Goal: Find specific page/section: Find specific page/section

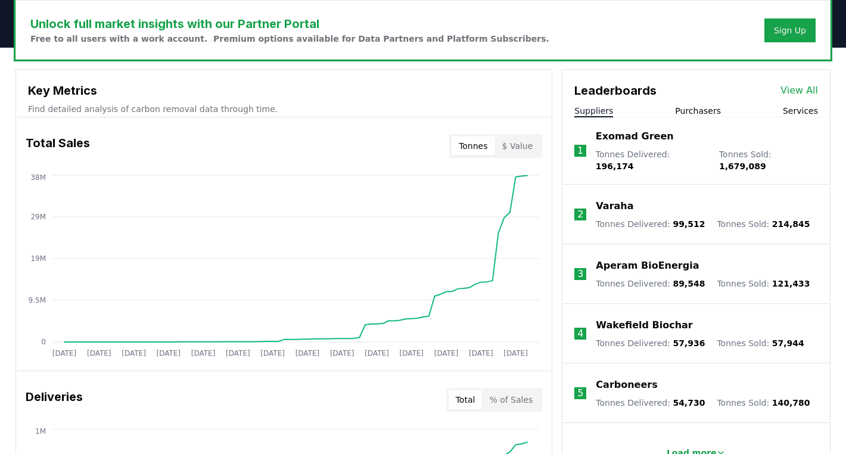
scroll to position [494, 0]
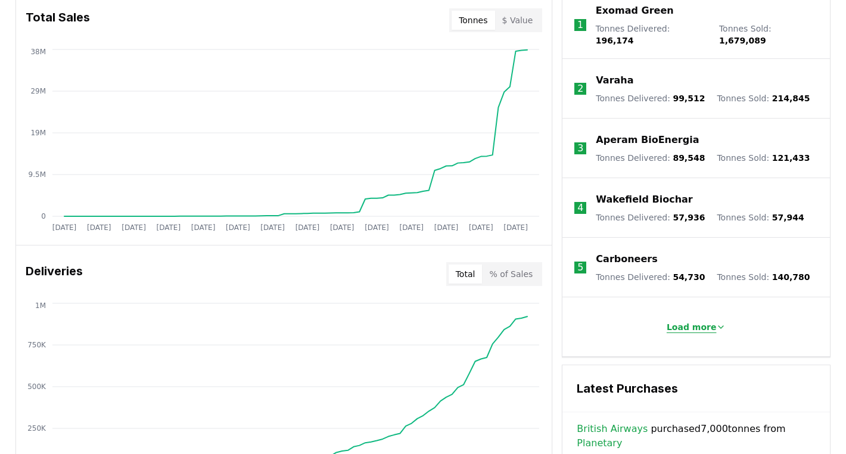
click at [688, 322] on p "Load more" at bounding box center [692, 327] width 50 height 12
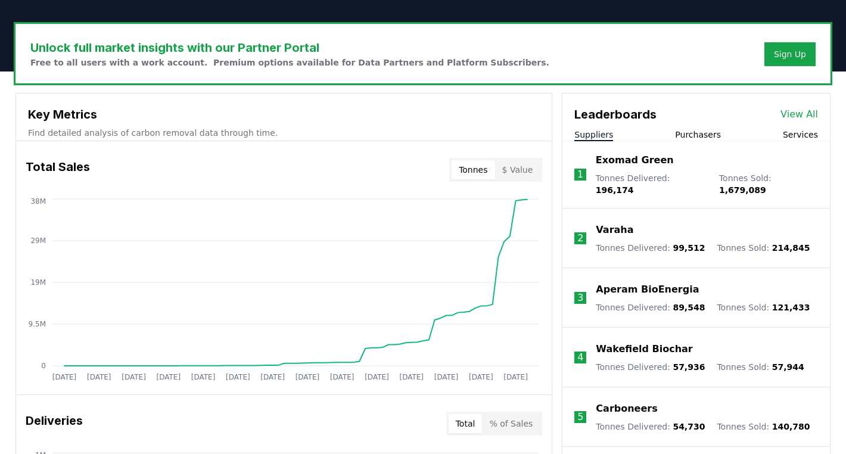
scroll to position [345, 0]
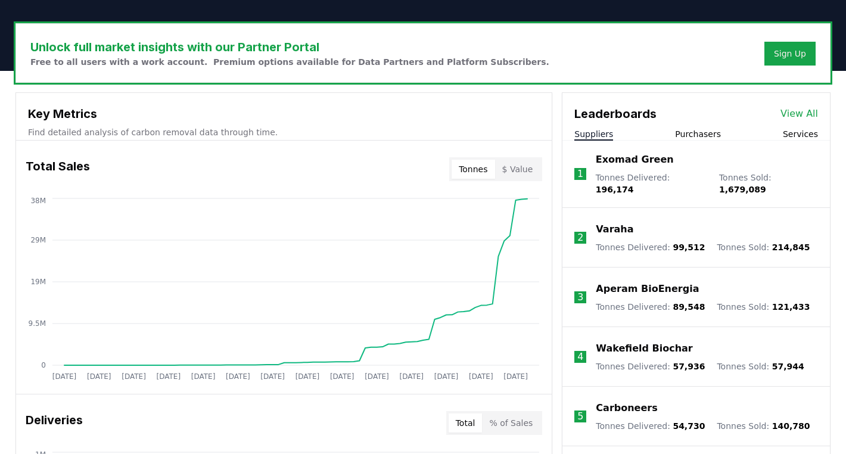
click at [789, 110] on link "View All" at bounding box center [800, 114] width 38 height 14
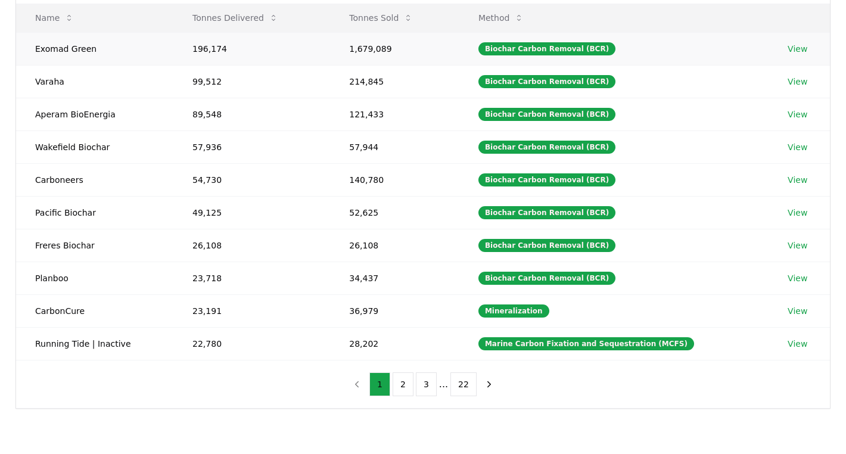
scroll to position [254, 0]
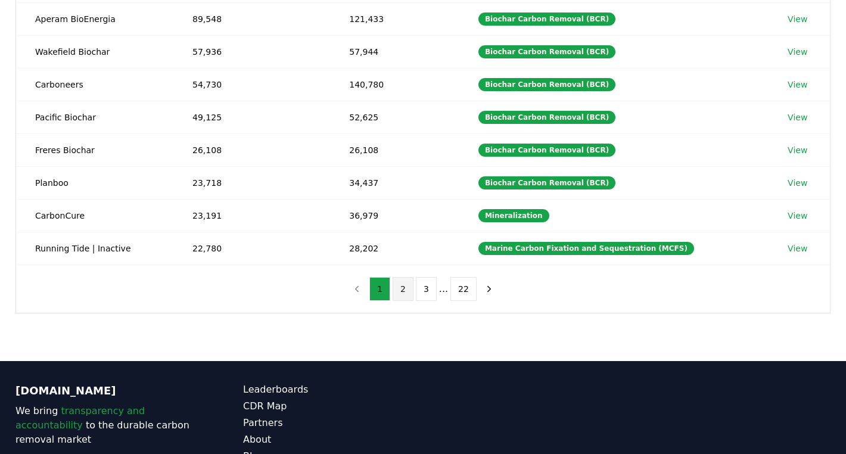
click at [403, 285] on button "2" at bounding box center [403, 289] width 21 height 24
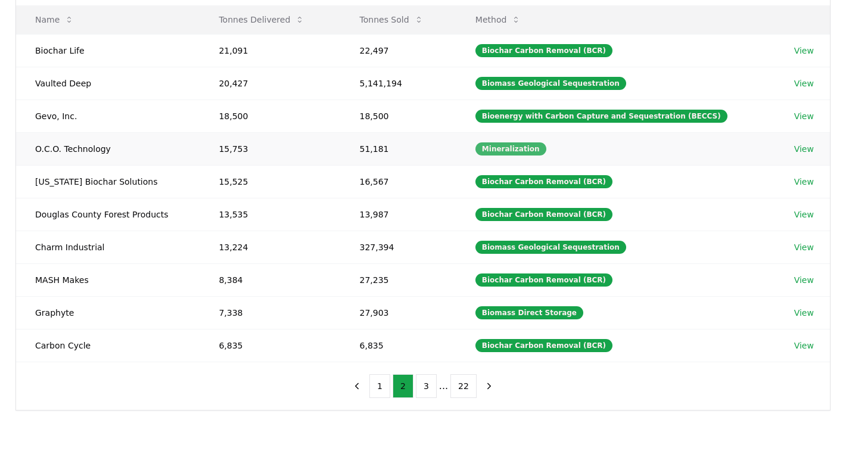
scroll to position [166, 0]
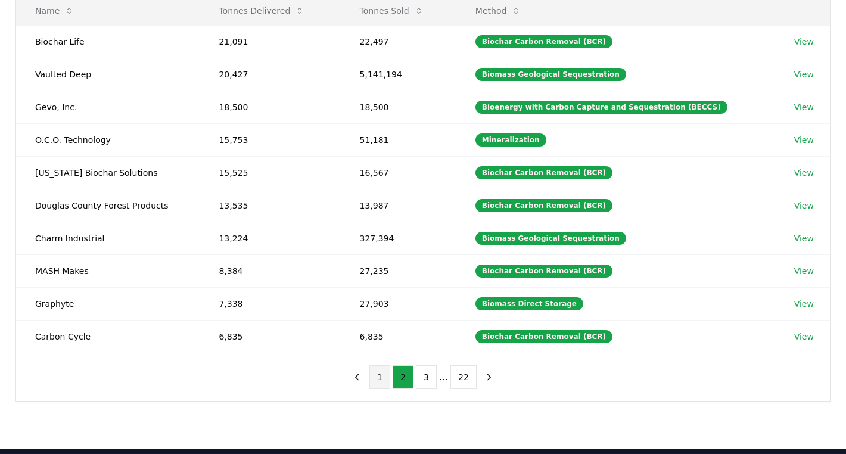
click at [377, 371] on button "1" at bounding box center [379, 377] width 21 height 24
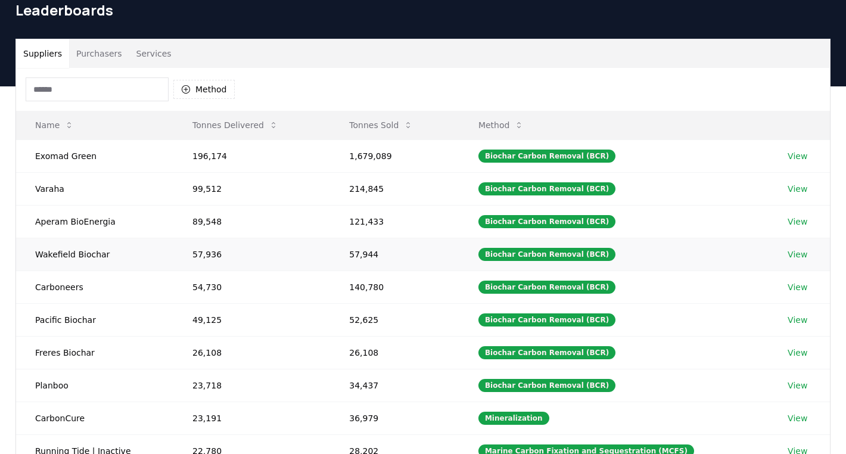
scroll to position [192, 0]
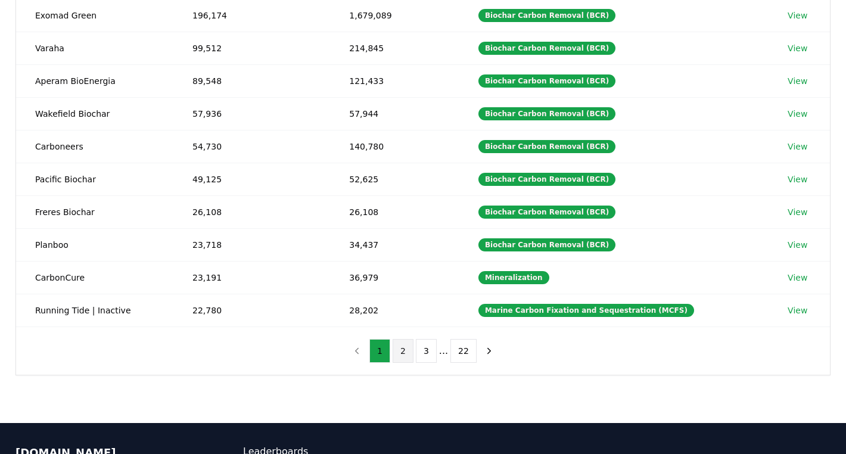
click at [396, 355] on button "2" at bounding box center [403, 351] width 21 height 24
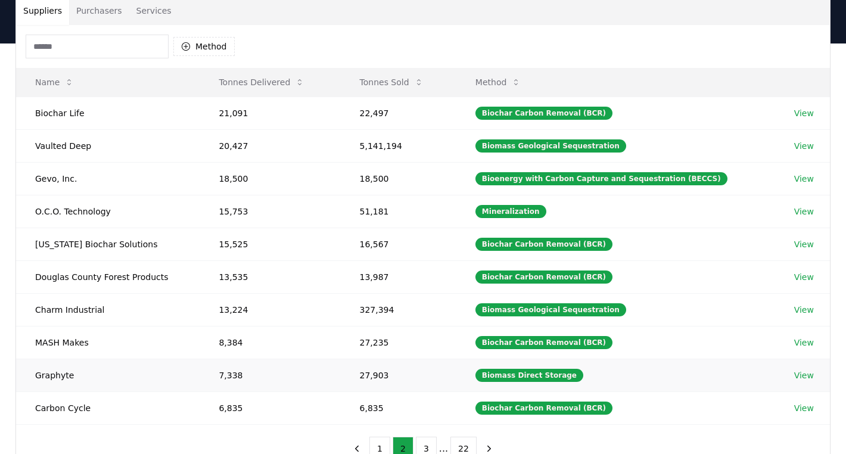
scroll to position [94, 0]
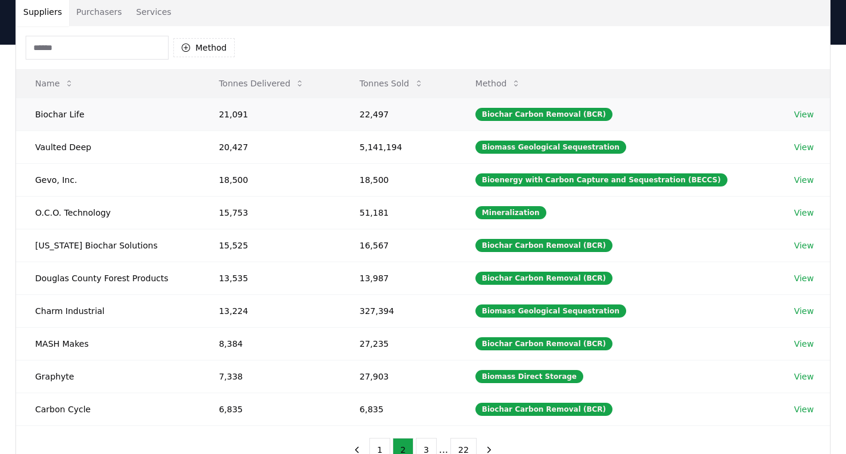
click at [806, 115] on link "View" at bounding box center [804, 114] width 20 height 12
